Goal: Task Accomplishment & Management: Manage account settings

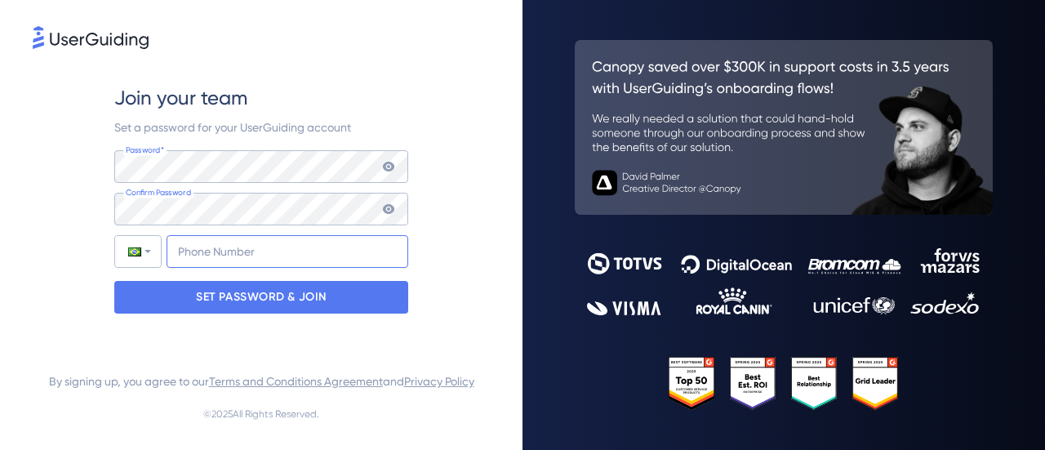
click at [322, 237] on input "+55" at bounding box center [288, 251] width 242 height 33
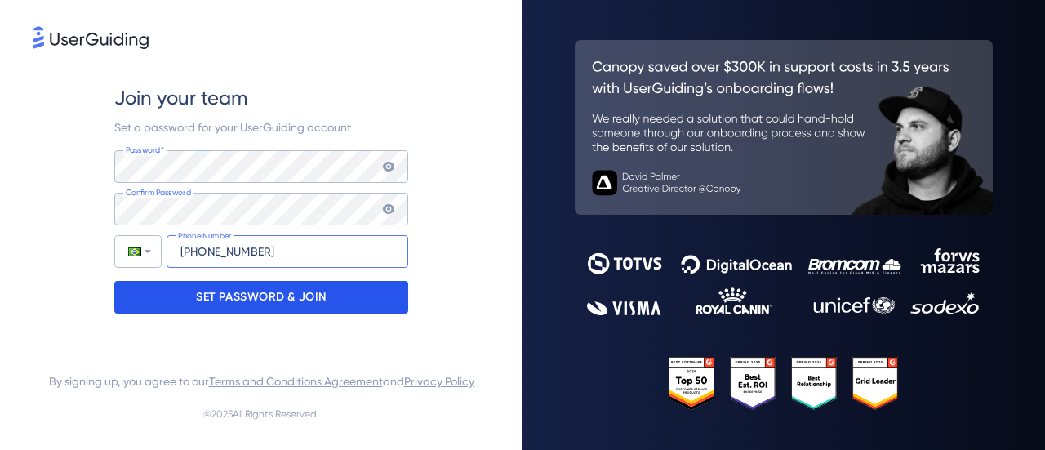
type input "[PHONE_NUMBER]"
click at [349, 301] on div "SET PASSWORD & JOIN" at bounding box center [261, 297] width 294 height 33
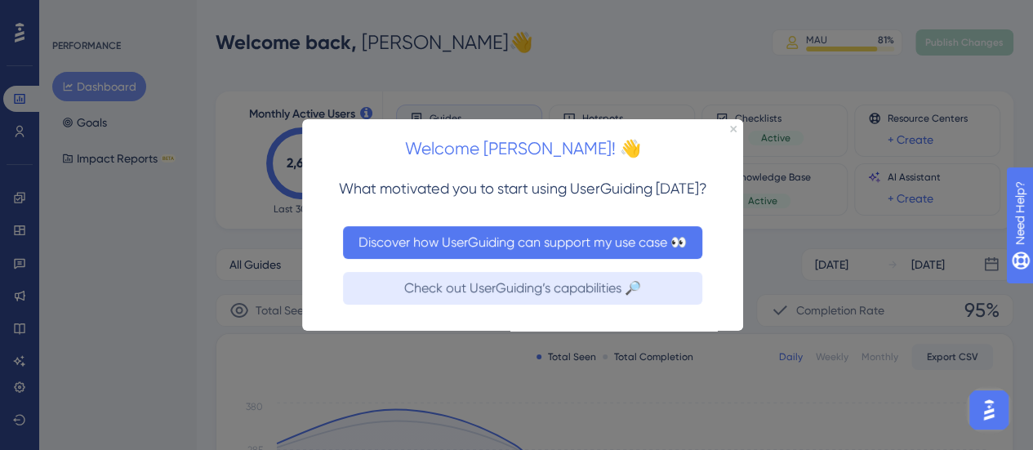
click at [619, 233] on button "Discover how UserGuiding can support my use case 👀" at bounding box center [522, 241] width 359 height 33
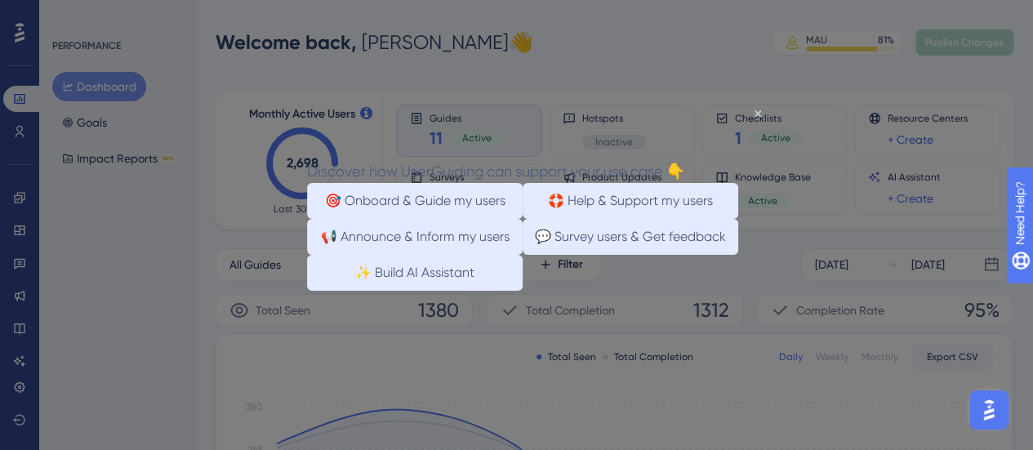
click at [684, 158] on div "Discover how UserGuiding can support your use case 👇" at bounding box center [495, 170] width 377 height 24
click at [756, 112] on icon "Close Preview" at bounding box center [757, 112] width 7 height 7
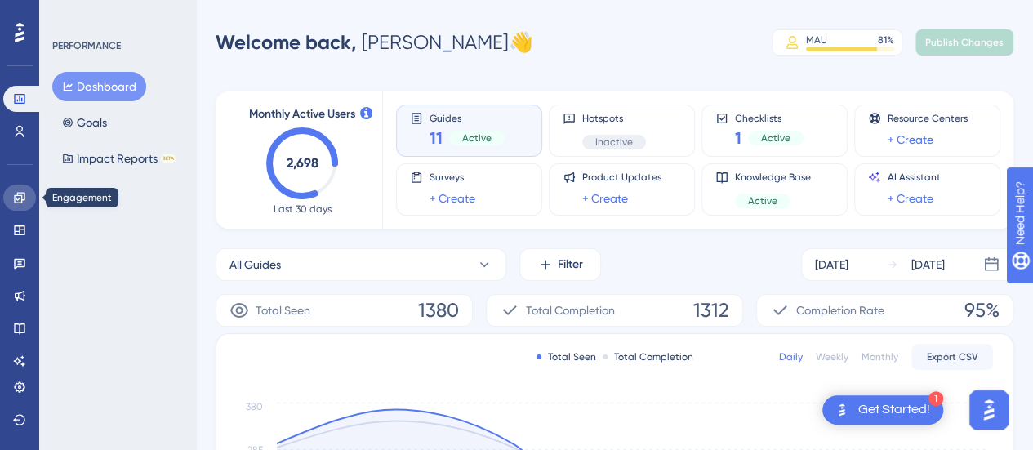
click at [16, 185] on link at bounding box center [19, 198] width 33 height 26
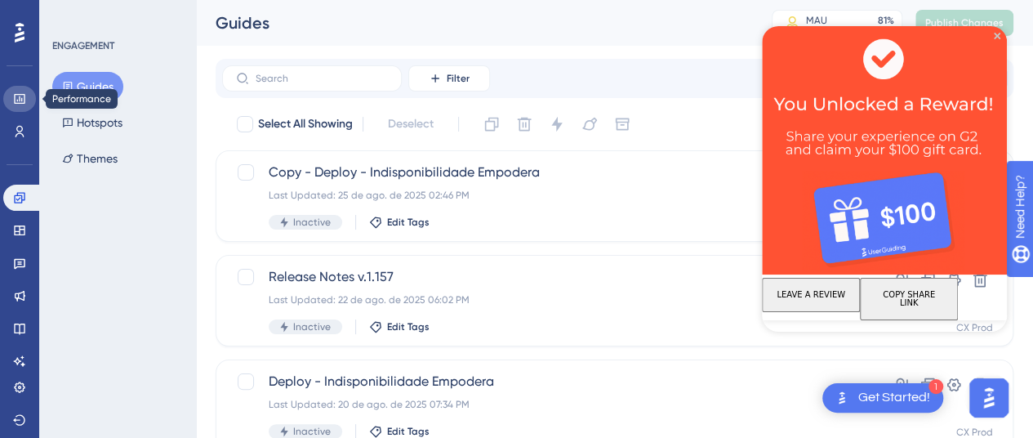
click at [24, 100] on icon at bounding box center [19, 99] width 11 height 10
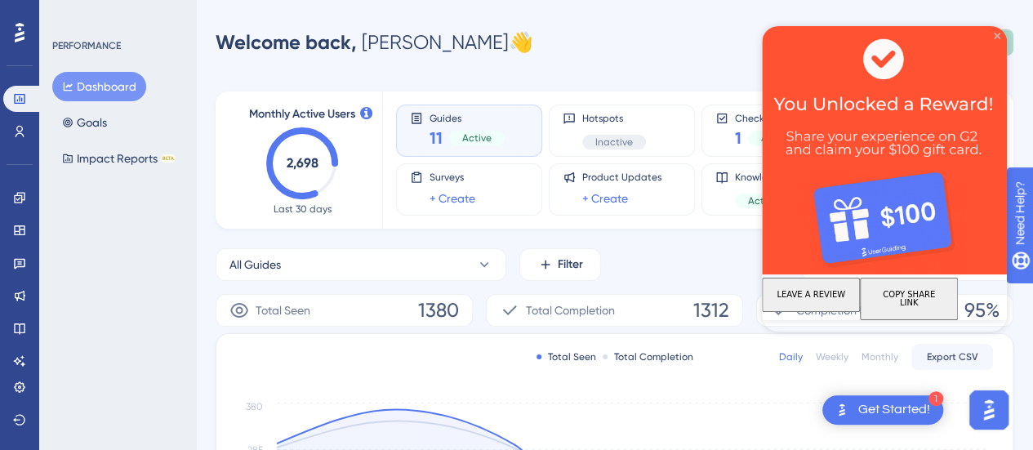
click at [995, 36] on icon "Close Preview" at bounding box center [997, 36] width 7 height 7
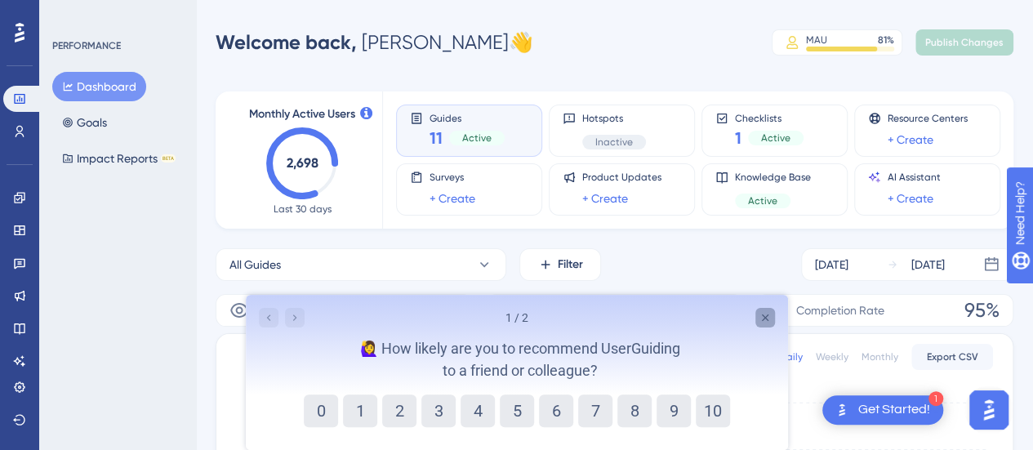
click at [763, 313] on icon "Close survey" at bounding box center [764, 317] width 13 height 13
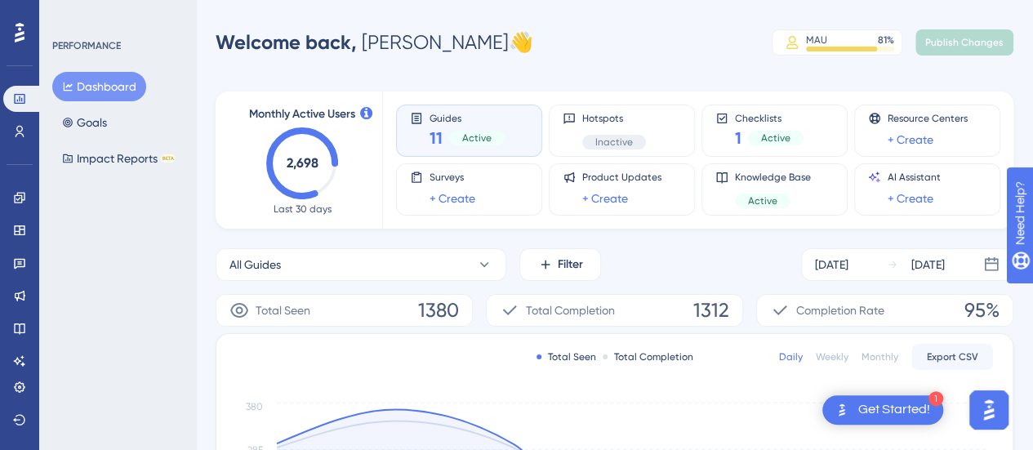
click at [354, 168] on div "Monthly Active Users 2,698 Last 30 days" at bounding box center [302, 159] width 121 height 111
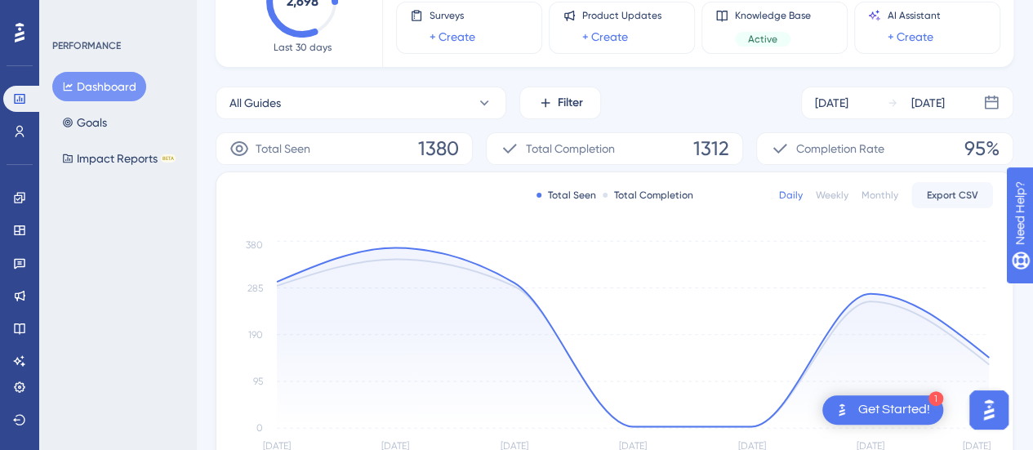
scroll to position [163, 0]
click at [447, 148] on span "1380" at bounding box center [438, 147] width 41 height 26
click at [721, 148] on span "1312" at bounding box center [711, 147] width 36 height 26
click at [848, 106] on div "[DATE]" at bounding box center [831, 101] width 33 height 20
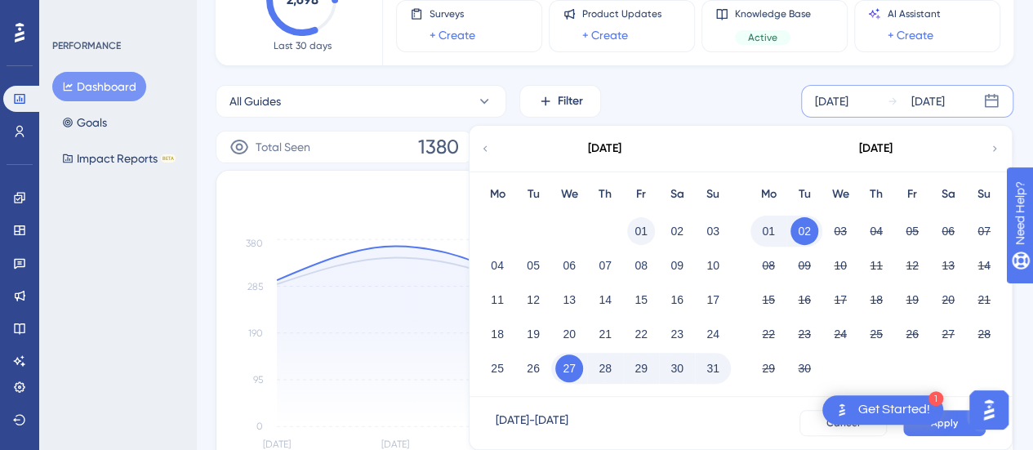
click at [638, 221] on button "01" at bounding box center [641, 231] width 28 height 28
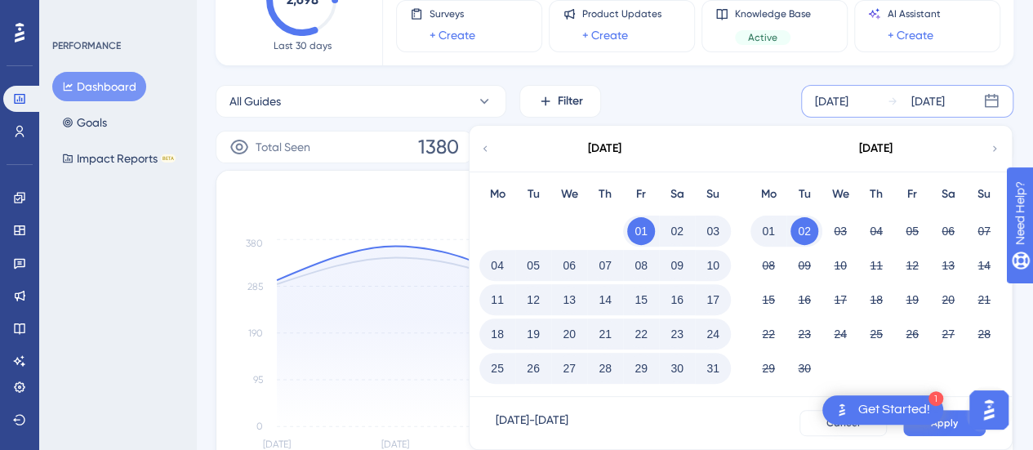
click at [771, 229] on button "01" at bounding box center [768, 231] width 28 height 28
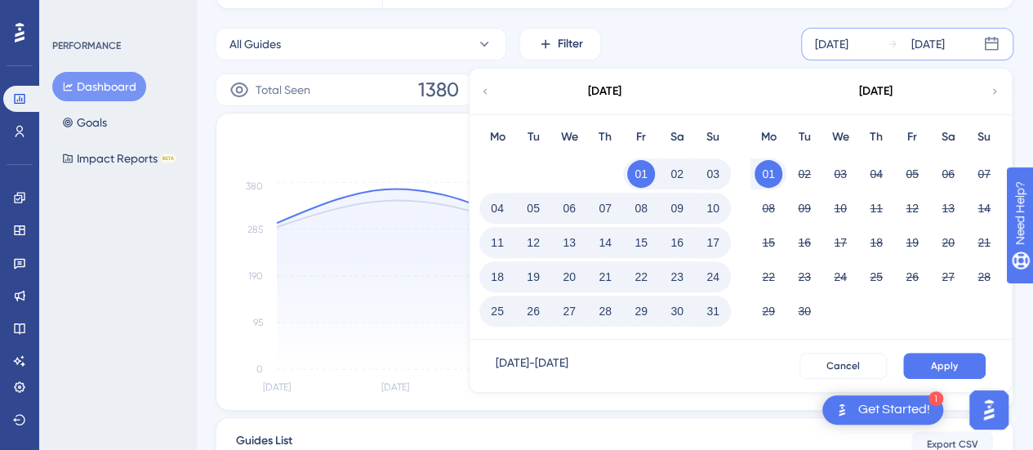
scroll to position [245, 0]
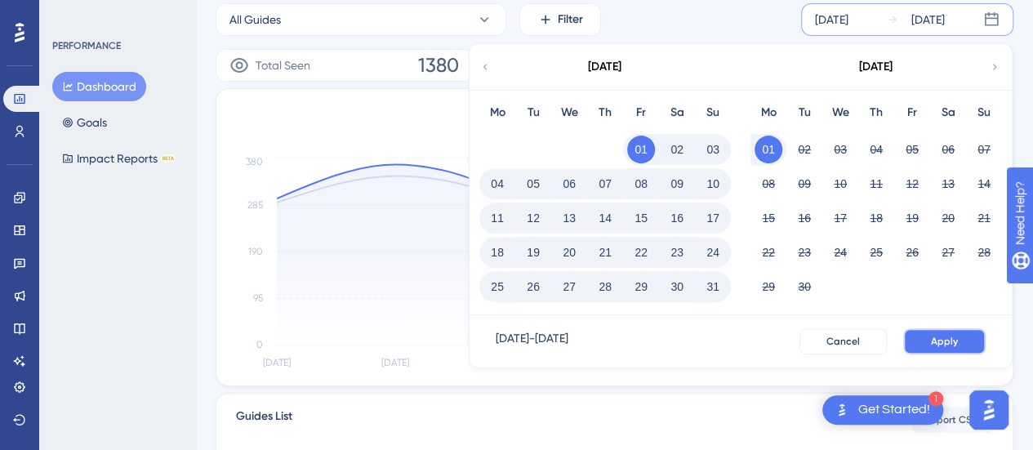
click at [956, 328] on button "Apply" at bounding box center [944, 341] width 82 height 26
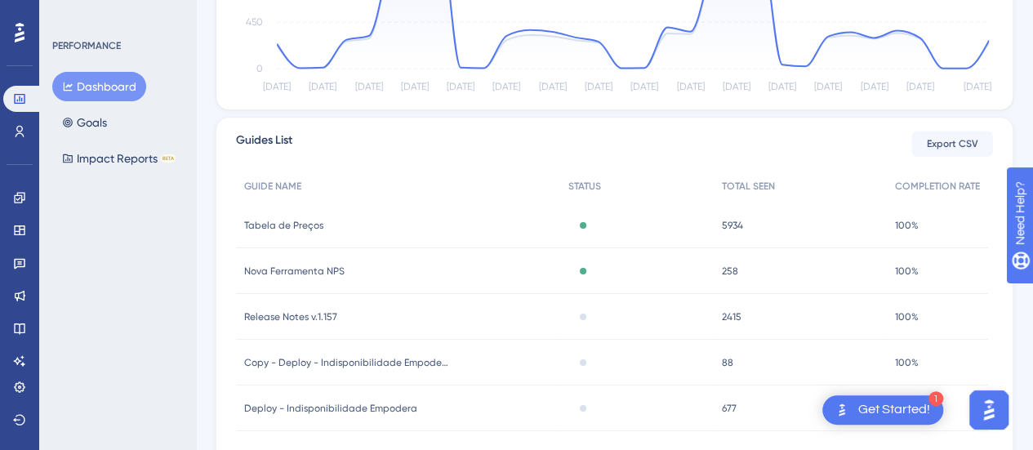
scroll to position [362, 0]
